Goal: Obtain resource: Download file/media

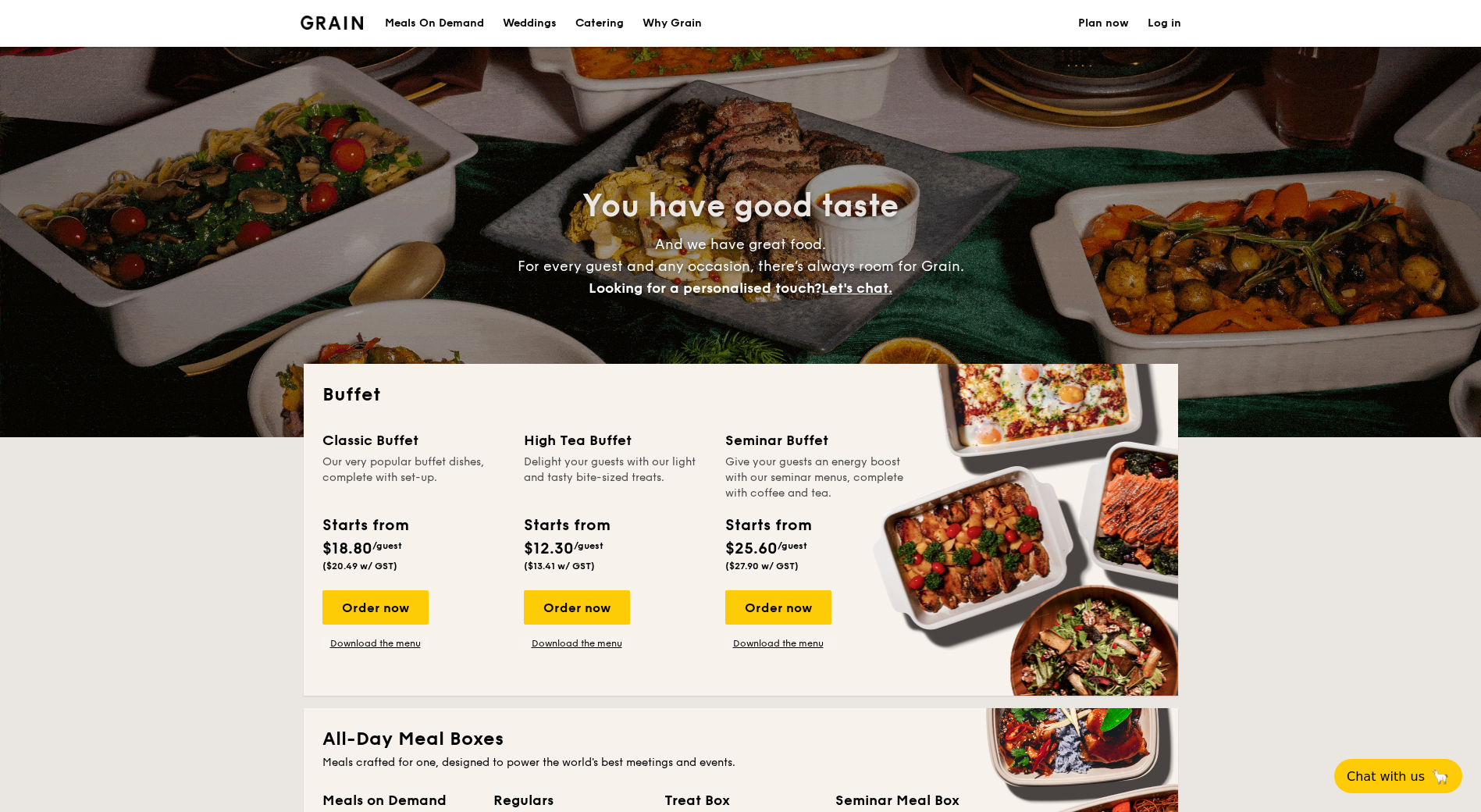
select select
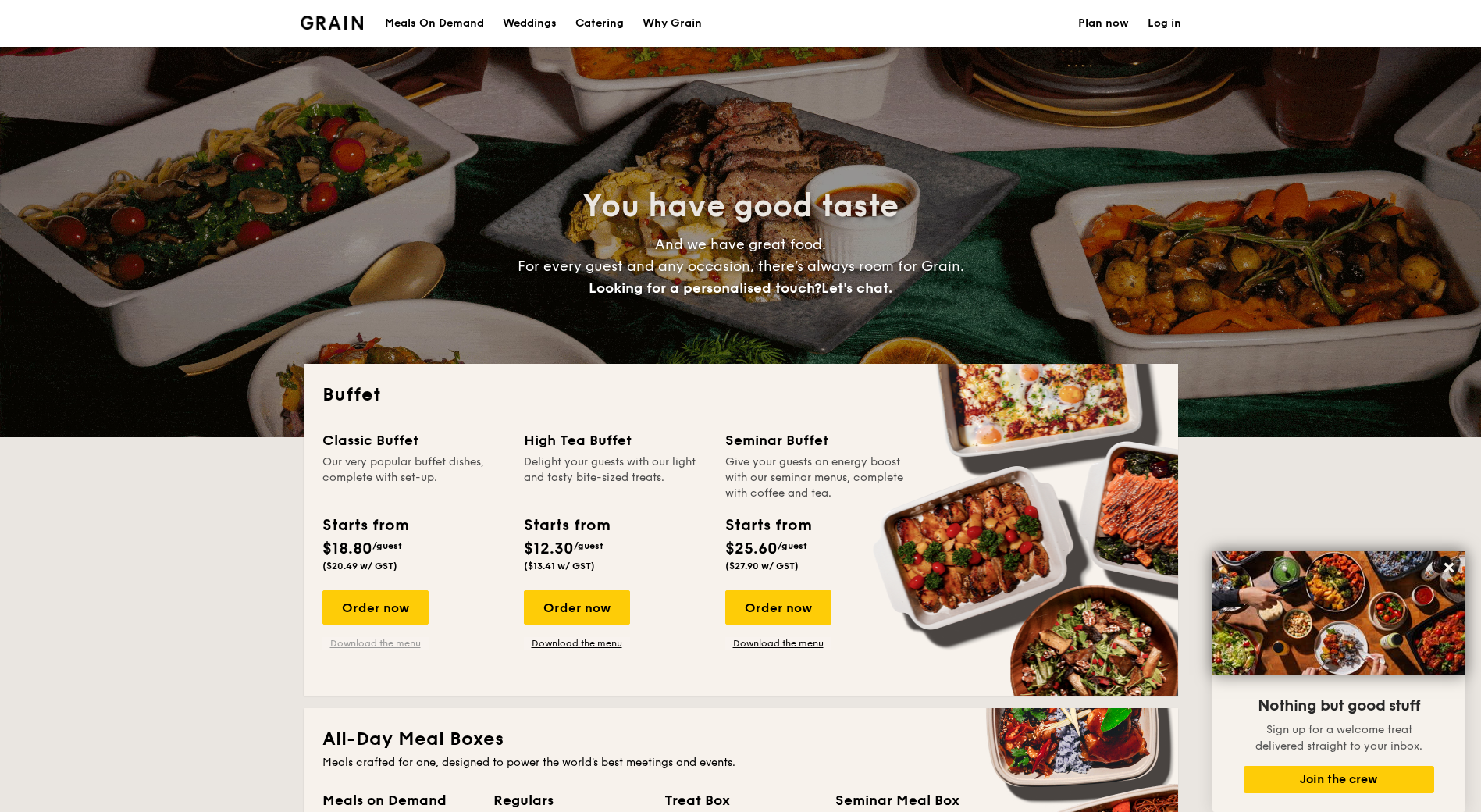
click at [362, 643] on link "Download the menu" at bounding box center [375, 643] width 106 height 13
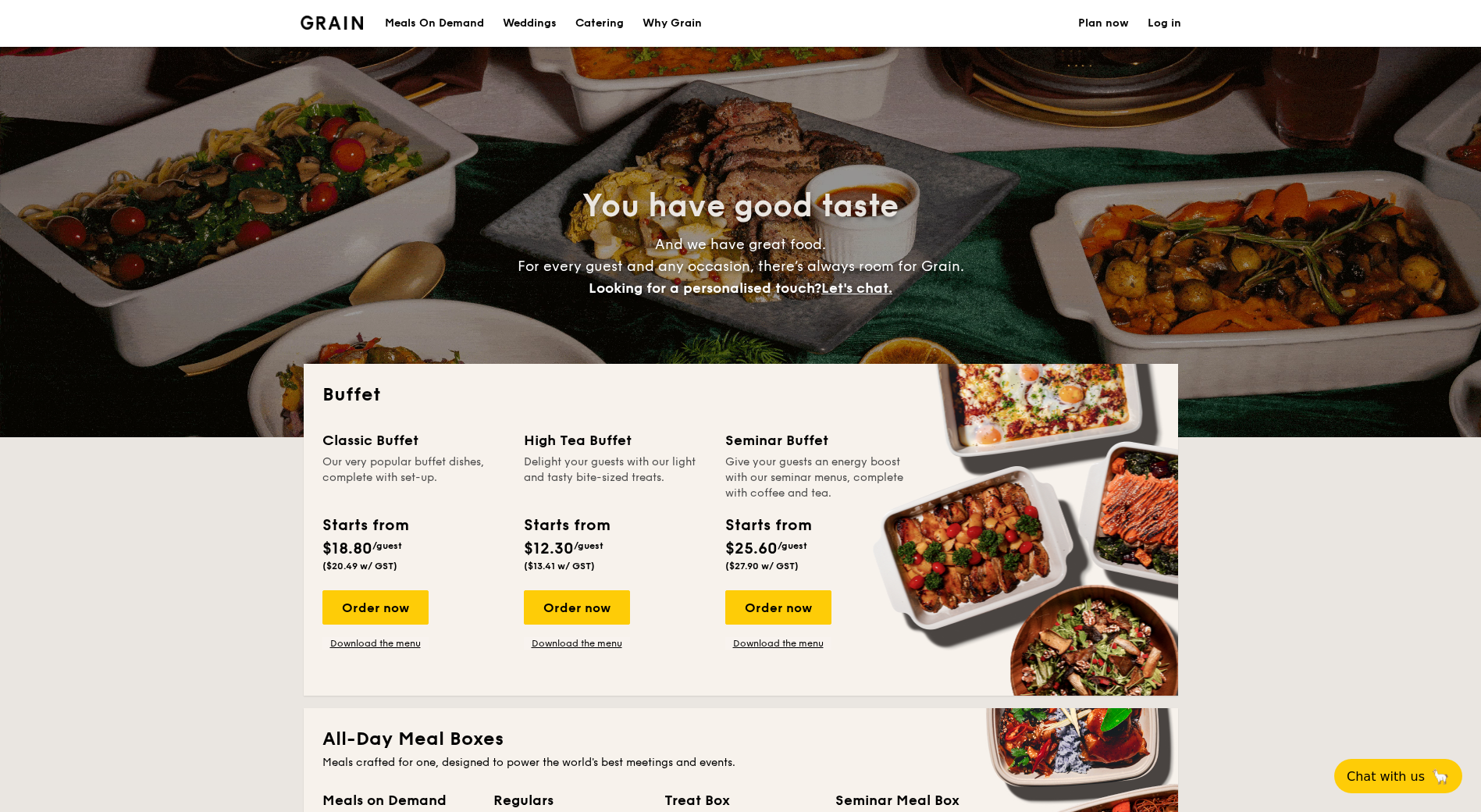
select select
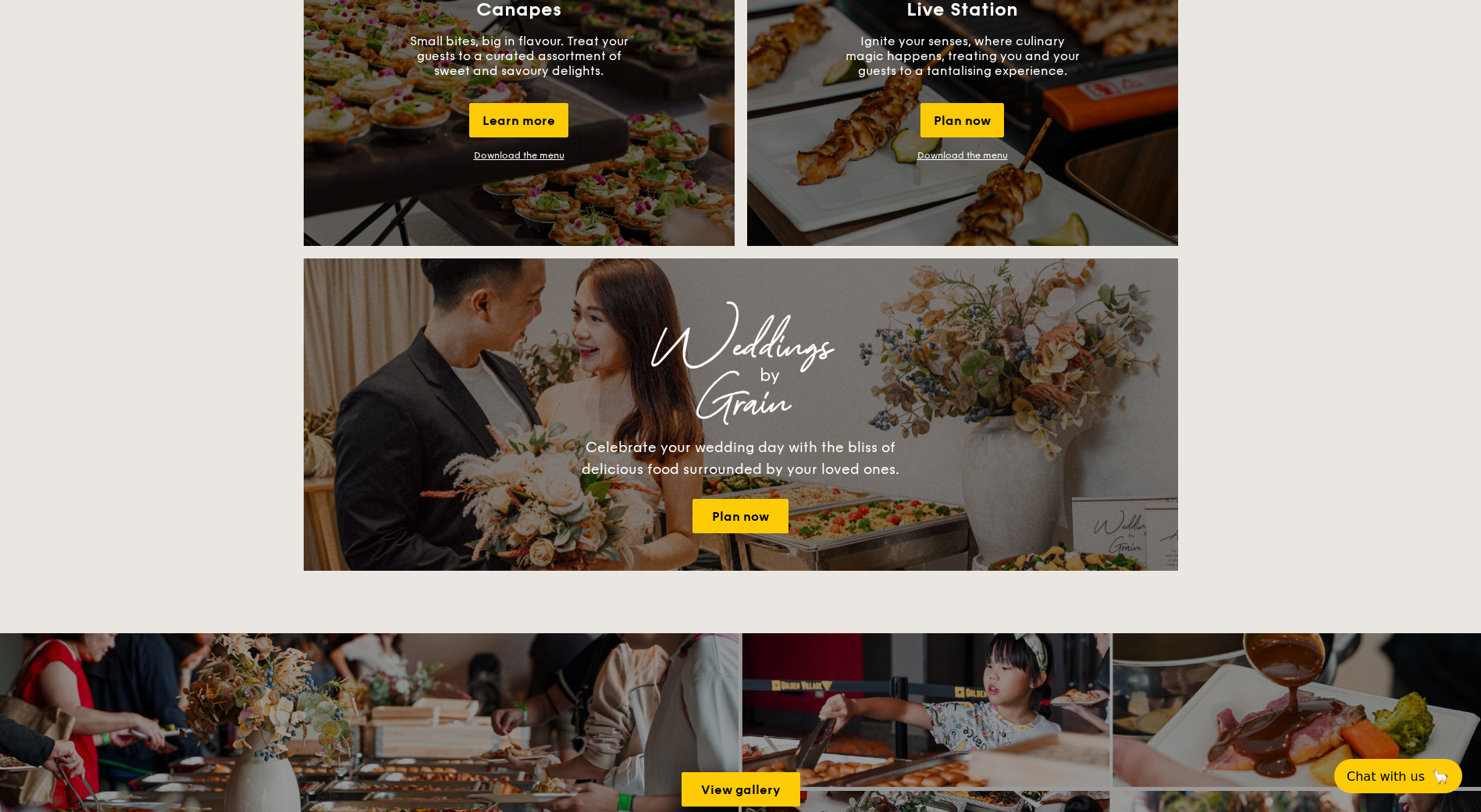
scroll to position [1483, 0]
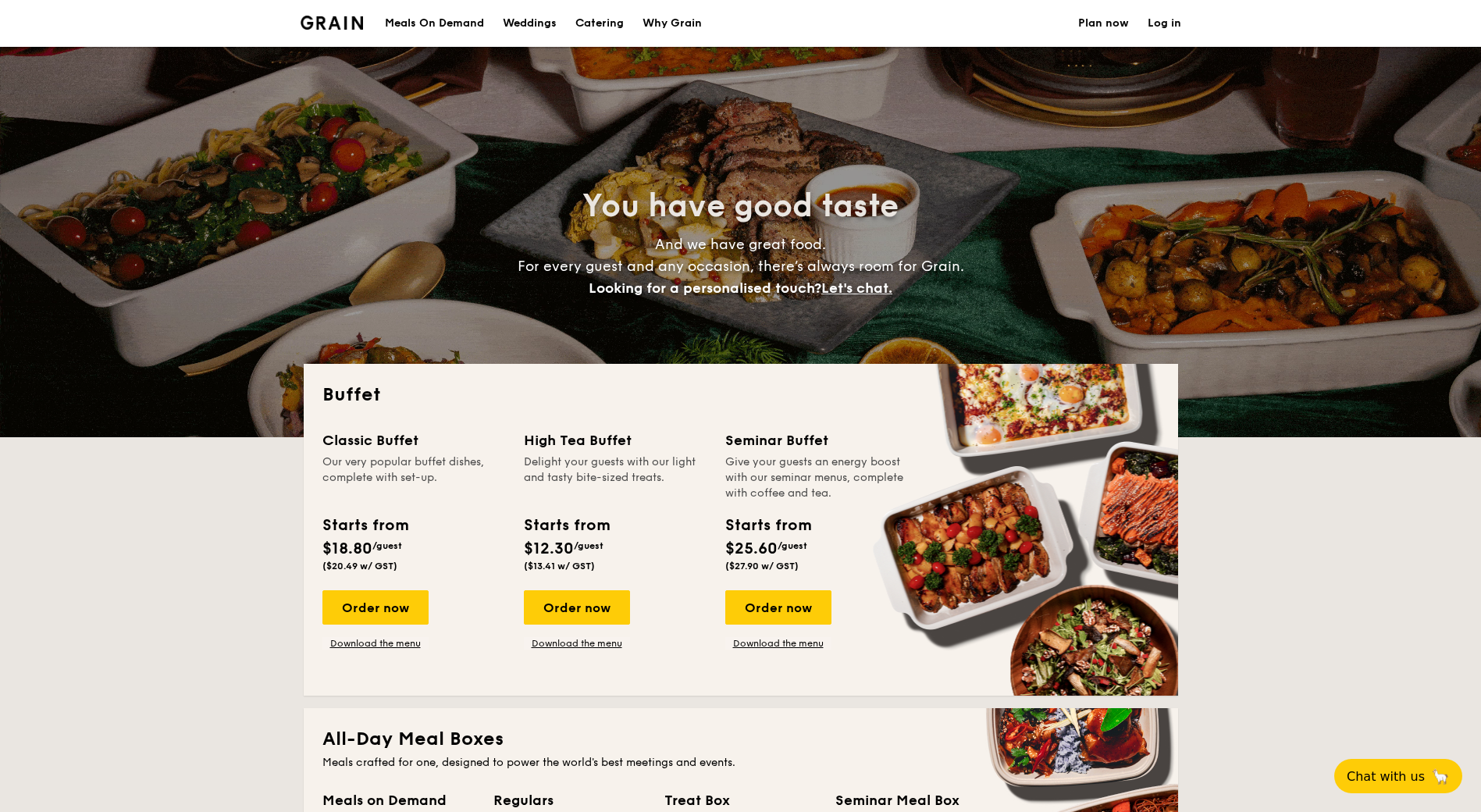
select select
